Goal: Find specific page/section: Find specific page/section

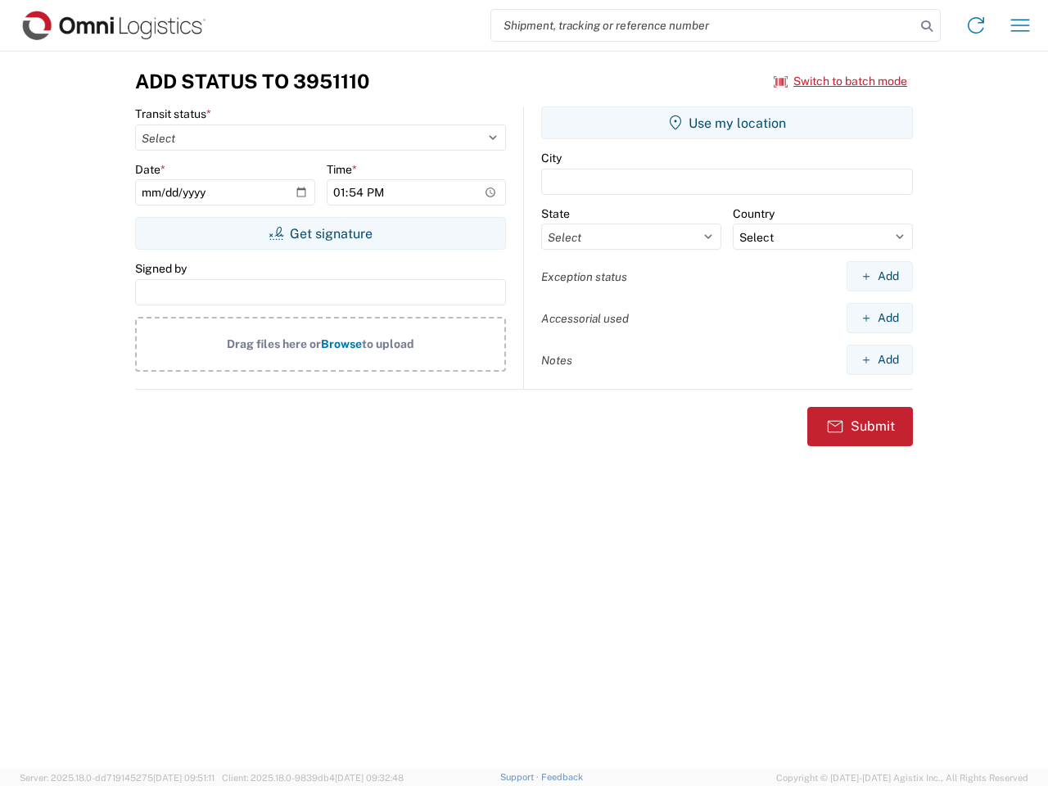
click at [704, 25] on input "search" at bounding box center [703, 25] width 424 height 31
click at [927, 26] on icon at bounding box center [927, 26] width 23 height 23
click at [976, 25] on icon at bounding box center [976, 25] width 26 height 26
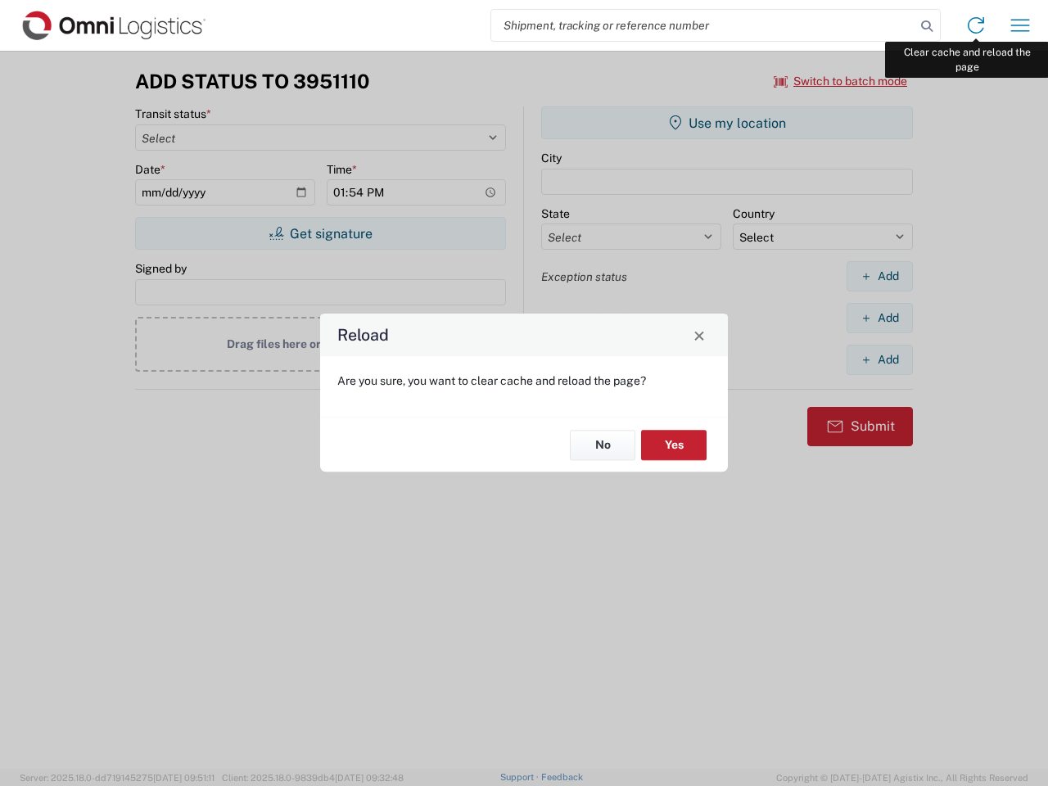
click at [1021, 25] on div "Reload Are you sure, you want to clear cache and reload the page? No Yes" at bounding box center [524, 393] width 1048 height 786
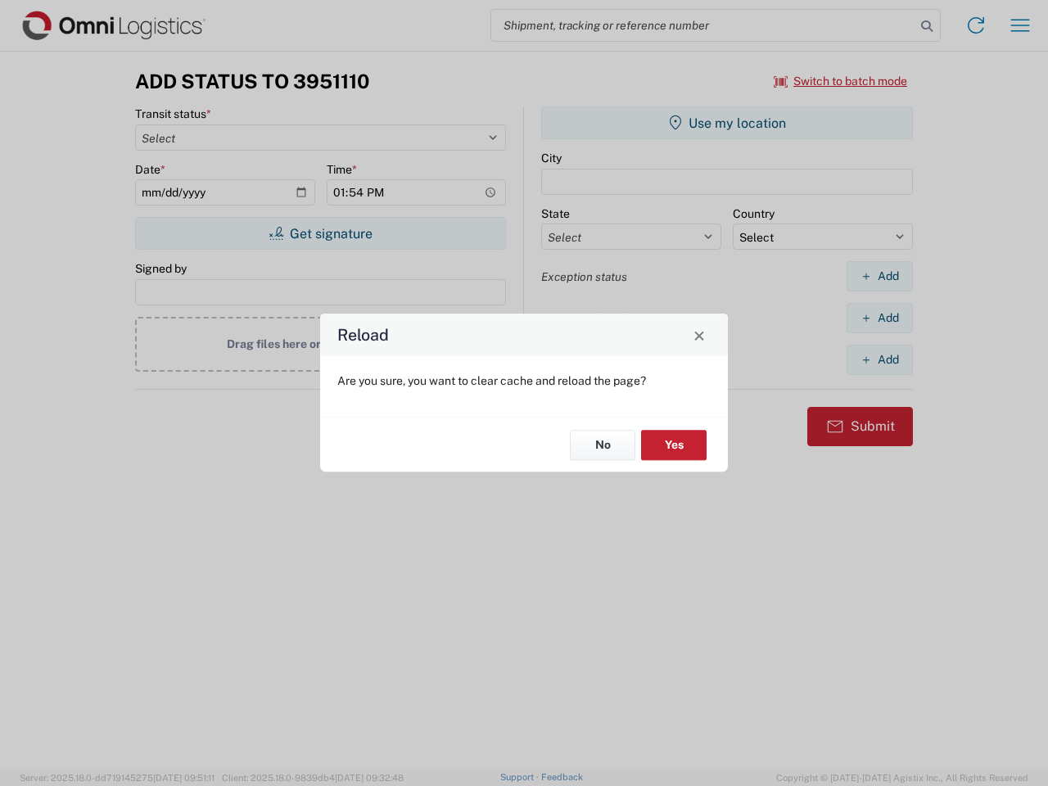
click at [841, 81] on div "Reload Are you sure, you want to clear cache and reload the page? No Yes" at bounding box center [524, 393] width 1048 height 786
click at [320, 233] on div "Reload Are you sure, you want to clear cache and reload the page? No Yes" at bounding box center [524, 393] width 1048 height 786
click at [727, 123] on div "Reload Are you sure, you want to clear cache and reload the page? No Yes" at bounding box center [524, 393] width 1048 height 786
click at [880, 276] on div "Reload Are you sure, you want to clear cache and reload the page? No Yes" at bounding box center [524, 393] width 1048 height 786
click at [880, 318] on div "Reload Are you sure, you want to clear cache and reload the page? No Yes" at bounding box center [524, 393] width 1048 height 786
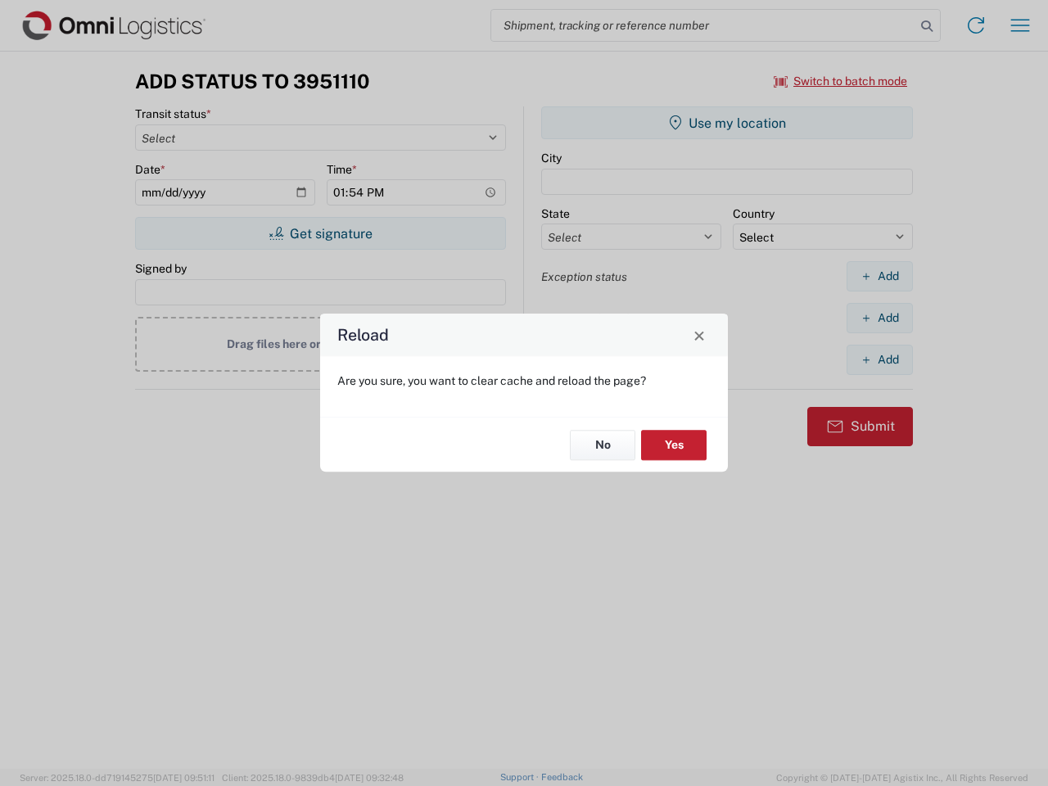
click at [880, 360] on div "Reload Are you sure, you want to clear cache and reload the page? No Yes" at bounding box center [524, 393] width 1048 height 786
